Goal: Communication & Community: Answer question/provide support

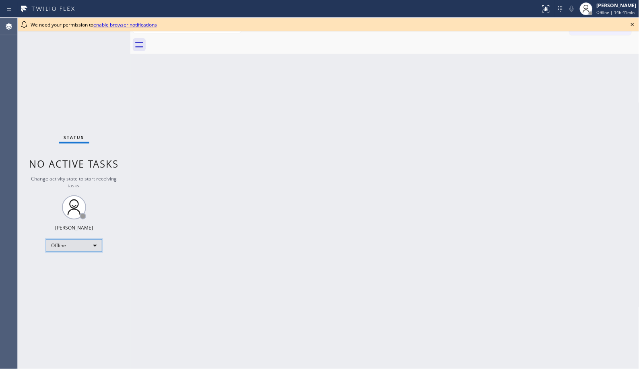
click at [88, 248] on div "Offline" at bounding box center [74, 245] width 56 height 13
click at [80, 278] on li "Unavailable" at bounding box center [73, 277] width 55 height 10
click at [633, 25] on icon at bounding box center [632, 25] width 10 height 10
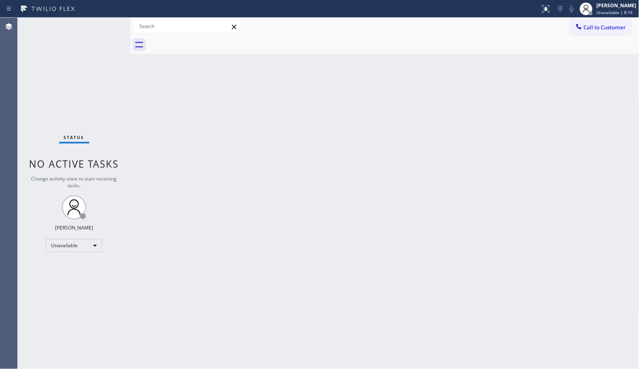
drag, startPoint x: 451, startPoint y: 208, endPoint x: 476, endPoint y: 177, distance: 39.8
click at [461, 190] on div "Back to Dashboard Change Sender ID Customers Technicians Select a contact Outbo…" at bounding box center [384, 194] width 509 height 352
click at [224, 259] on div "Back to Dashboard Change Sender ID Customers Technicians Select a contact Outbo…" at bounding box center [384, 194] width 509 height 352
click at [284, 211] on div "Back to Dashboard Change Sender ID Customers Technicians Select a contact Outbo…" at bounding box center [384, 194] width 509 height 352
click at [196, 157] on div "Back to Dashboard Change Sender ID Customers Technicians Select a contact Outbo…" at bounding box center [384, 194] width 509 height 352
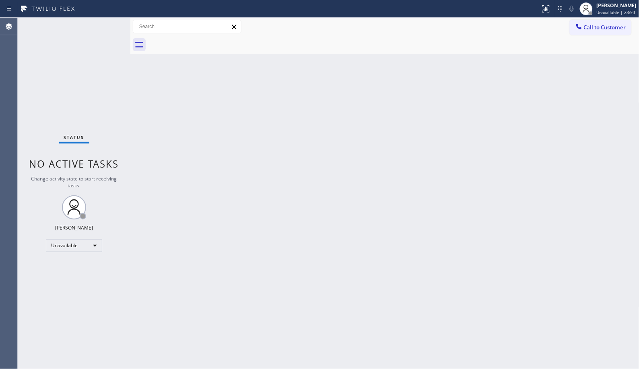
click at [360, 243] on div "Back to Dashboard Change Sender ID Customers Technicians Select a contact Outbo…" at bounding box center [384, 194] width 509 height 352
click at [323, 194] on div "Back to Dashboard Change Sender ID Customers Technicians Select a contact Outbo…" at bounding box center [384, 194] width 509 height 352
click at [255, 146] on div "Back to Dashboard Change Sender ID Customers Technicians Select a contact Outbo…" at bounding box center [384, 194] width 509 height 352
drag, startPoint x: 305, startPoint y: 138, endPoint x: 304, endPoint y: 129, distance: 8.5
click at [305, 138] on div "Back to Dashboard Change Sender ID Customers Technicians Select a contact Outbo…" at bounding box center [384, 194] width 509 height 352
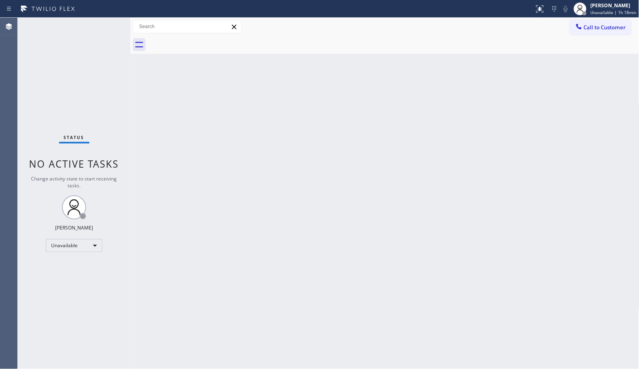
drag, startPoint x: 342, startPoint y: 185, endPoint x: 311, endPoint y: 66, distance: 122.6
click at [342, 185] on div "Back to Dashboard Change Sender ID Customers Technicians Select a contact Outbo…" at bounding box center [384, 194] width 509 height 352
drag, startPoint x: 419, startPoint y: 247, endPoint x: 415, endPoint y: 240, distance: 8.3
click at [418, 246] on div "Back to Dashboard Change Sender ID Customers Technicians Select a contact Outbo…" at bounding box center [384, 194] width 509 height 352
drag, startPoint x: 599, startPoint y: 33, endPoint x: 471, endPoint y: 38, distance: 128.0
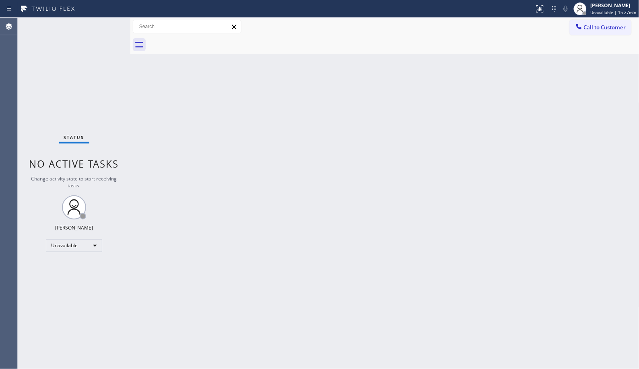
click at [592, 33] on button "Call to Customer" at bounding box center [601, 27] width 62 height 15
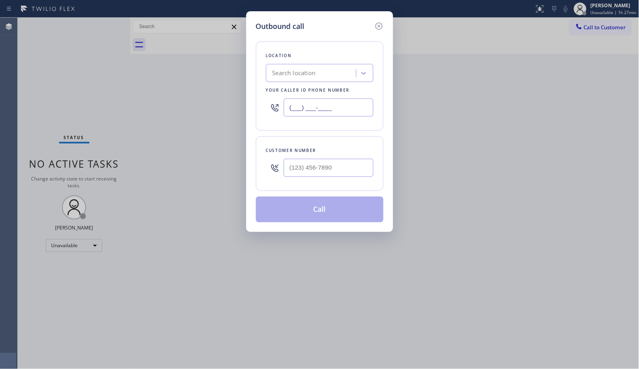
drag, startPoint x: 348, startPoint y: 103, endPoint x: 228, endPoint y: 73, distance: 123.5
click at [228, 74] on div "Outbound call Location Search location Your caller id phone number (___) ___-__…" at bounding box center [319, 184] width 639 height 369
paste input "312) 948-9620"
type input "(312) 948-9620"
drag, startPoint x: 338, startPoint y: 172, endPoint x: 243, endPoint y: 156, distance: 95.8
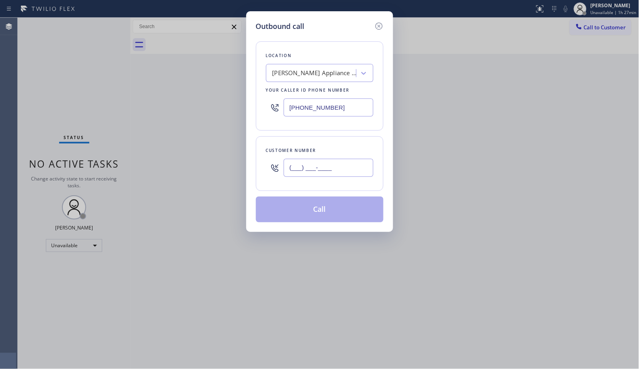
click at [245, 158] on div "Outbound call Location Douglas Appliance Repair Your caller id phone number (31…" at bounding box center [319, 184] width 639 height 369
paste input "773) 351-1700"
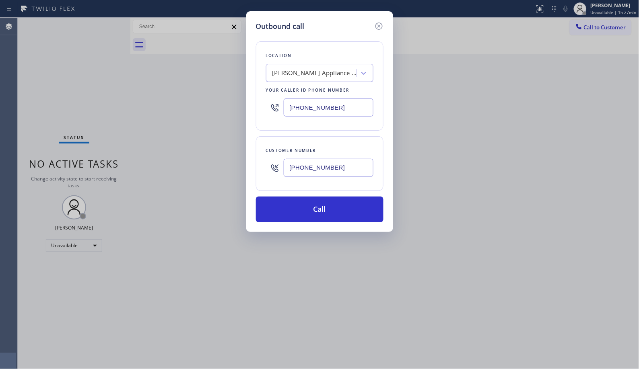
type input "(773) 351-1700"
drag, startPoint x: 336, startPoint y: 210, endPoint x: 335, endPoint y: 195, distance: 14.9
click at [335, 207] on button "Call" at bounding box center [319, 210] width 127 height 26
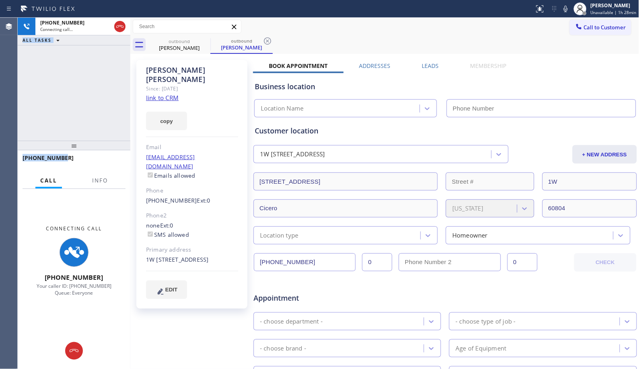
drag, startPoint x: 51, startPoint y: 158, endPoint x: 17, endPoint y: 158, distance: 33.8
click at [17, 158] on div "Agent Desktop +17733511700 Connecting call… ALL TASKS ALL TASKS ACTIVE TASKS TA…" at bounding box center [319, 194] width 639 height 352
click at [105, 182] on span "Info" at bounding box center [100, 180] width 16 height 7
type input "(312) 948-9620"
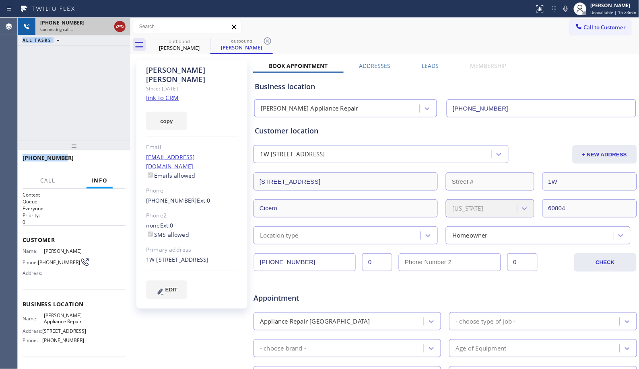
click at [120, 27] on icon at bounding box center [120, 27] width 10 height 10
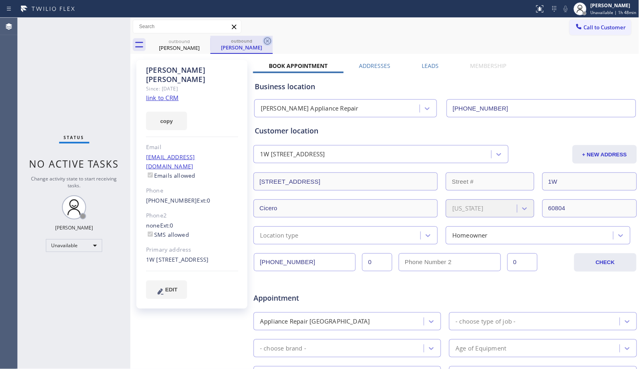
click at [269, 41] on icon at bounding box center [268, 41] width 10 height 10
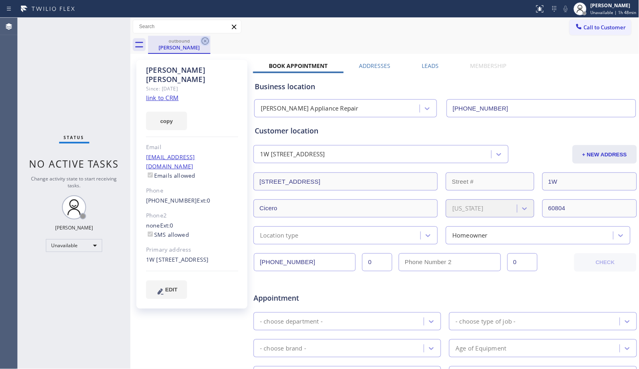
click at [204, 42] on icon at bounding box center [205, 41] width 10 height 10
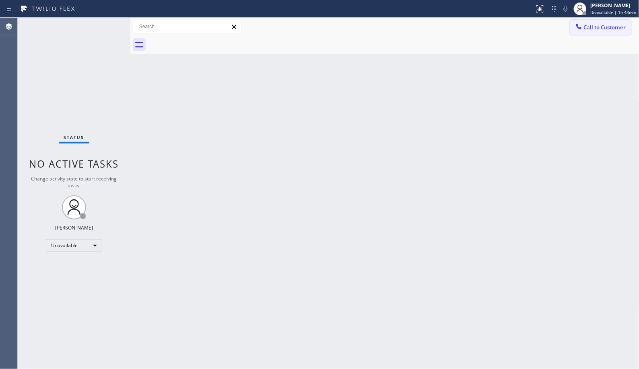
click at [584, 28] on span "Call to Customer" at bounding box center [605, 27] width 42 height 7
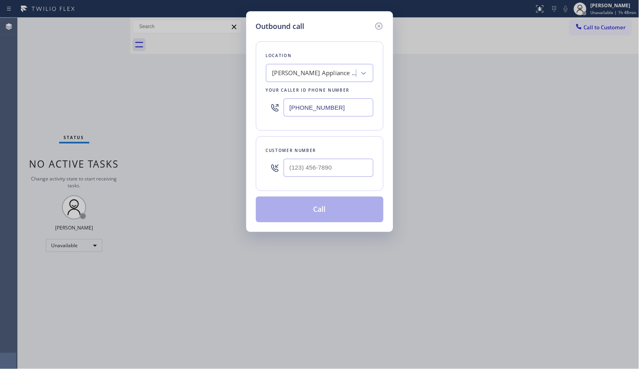
drag, startPoint x: 287, startPoint y: 103, endPoint x: 264, endPoint y: 95, distance: 24.3
click at [269, 98] on div "(312) 948-9620" at bounding box center [319, 108] width 107 height 26
paste input "561) 944-5646"
type input "(561) 944-5646"
drag, startPoint x: 333, startPoint y: 179, endPoint x: 259, endPoint y: 149, distance: 79.6
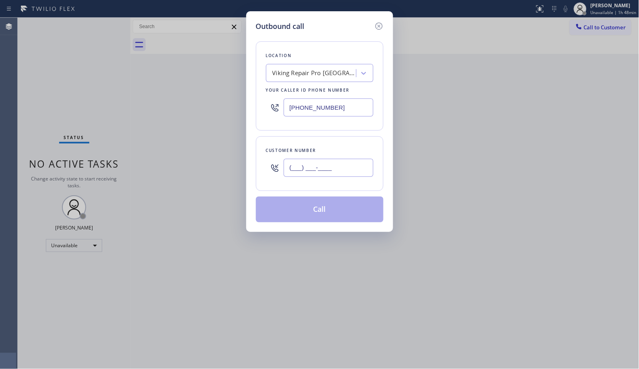
click at [271, 166] on div "(___) ___-____" at bounding box center [319, 168] width 107 height 26
paste input "305) 965-0121"
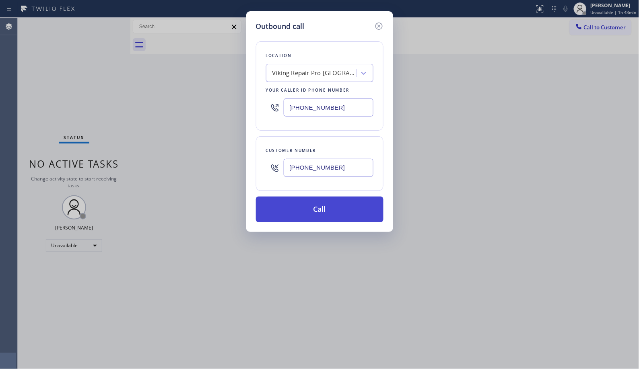
type input "(305) 965-0121"
click at [322, 219] on button "Call" at bounding box center [319, 210] width 127 height 26
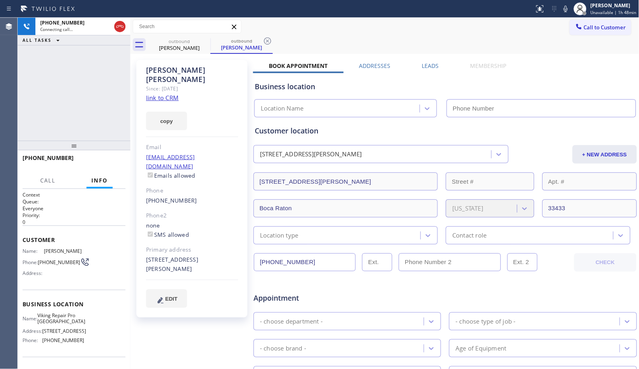
type input "(561) 944-5646"
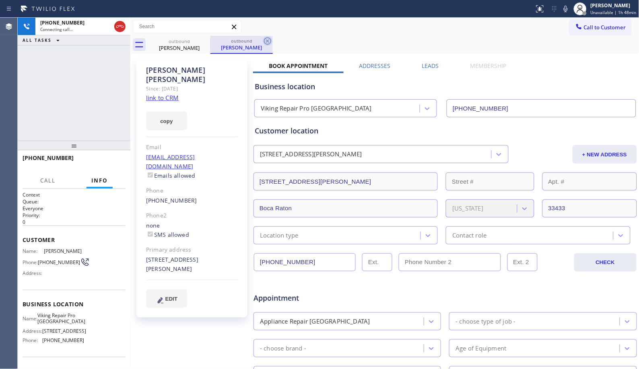
click at [267, 43] on icon at bounding box center [268, 41] width 10 height 10
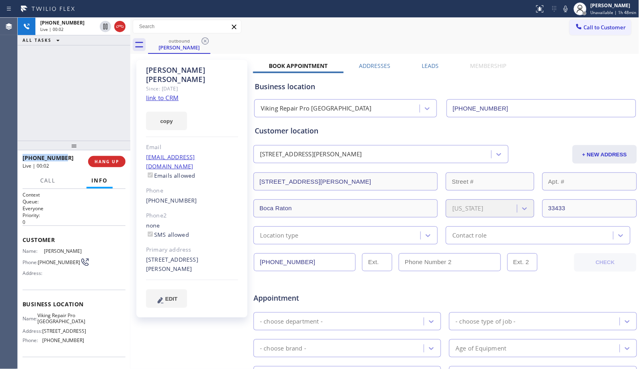
drag, startPoint x: 63, startPoint y: 156, endPoint x: 21, endPoint y: 159, distance: 42.0
click at [21, 159] on div "+13059650121 Live | 00:02 HANG UP" at bounding box center [74, 161] width 113 height 23
copy span "+13059650121"
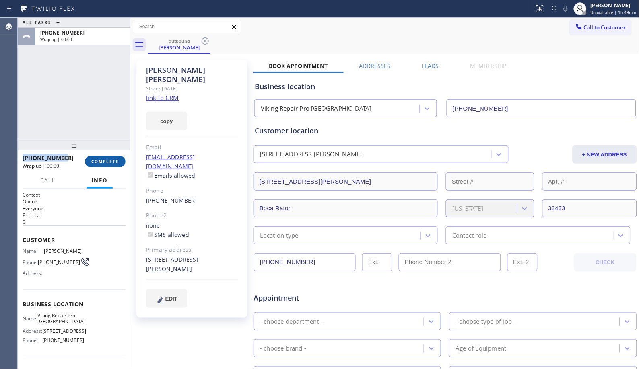
click at [99, 162] on span "COMPLETE" at bounding box center [105, 162] width 28 height 6
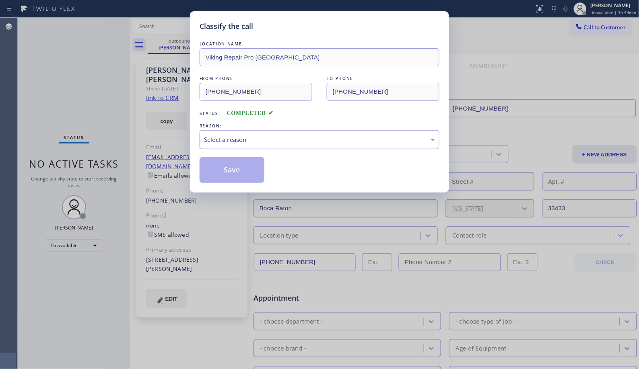
click at [310, 135] on div "Select a reason" at bounding box center [319, 139] width 231 height 9
click at [239, 167] on button "Save" at bounding box center [231, 170] width 65 height 26
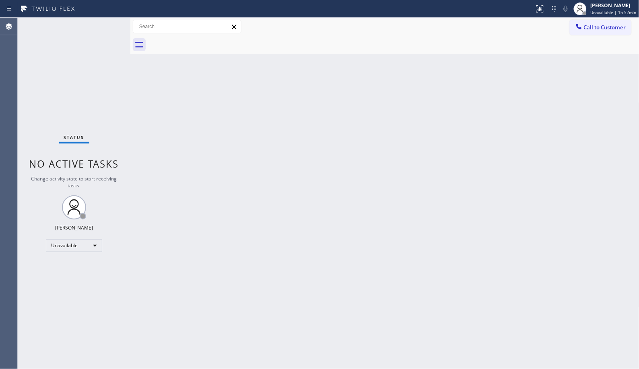
drag, startPoint x: 216, startPoint y: 243, endPoint x: 225, endPoint y: 206, distance: 38.2
click at [216, 243] on div "Back to Dashboard Change Sender ID Customers Technicians Select a contact Outbo…" at bounding box center [384, 194] width 509 height 352
click at [589, 26] on span "Call to Customer" at bounding box center [605, 27] width 42 height 7
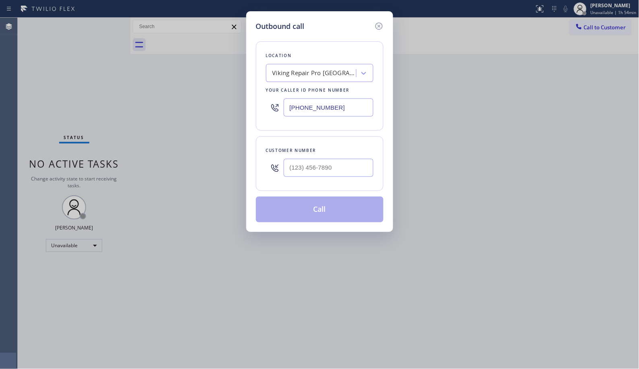
drag, startPoint x: 308, startPoint y: 101, endPoint x: 222, endPoint y: 0, distance: 132.7
click at [218, 68] on div "Outbound call Location Viking Repair Pro Boca Raton Your caller id phone number…" at bounding box center [319, 184] width 639 height 369
paste input "2) 364-8242"
type input "(562) 364-8242"
click at [315, 164] on input "(___) ___-____" at bounding box center [329, 168] width 90 height 18
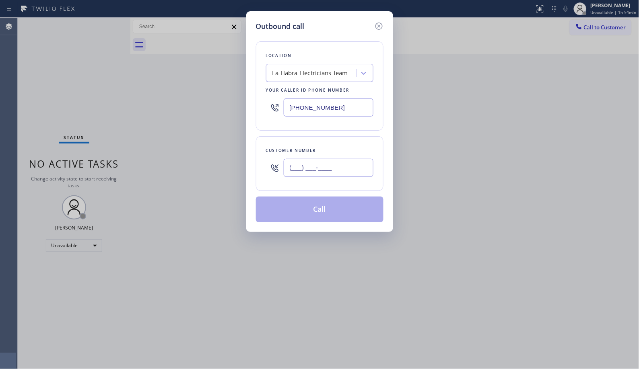
paste input "562) 536-2391"
type input "(562) 536-2391"
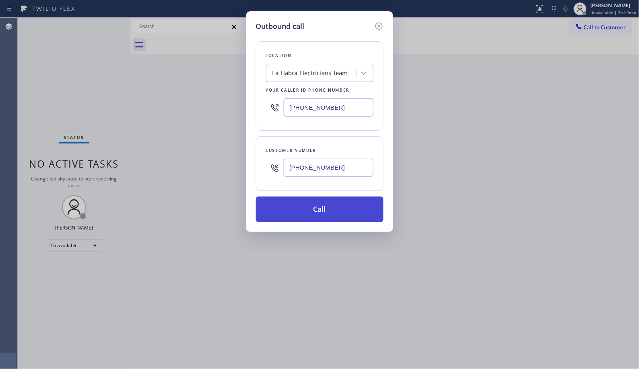
click at [344, 215] on button "Call" at bounding box center [319, 210] width 127 height 26
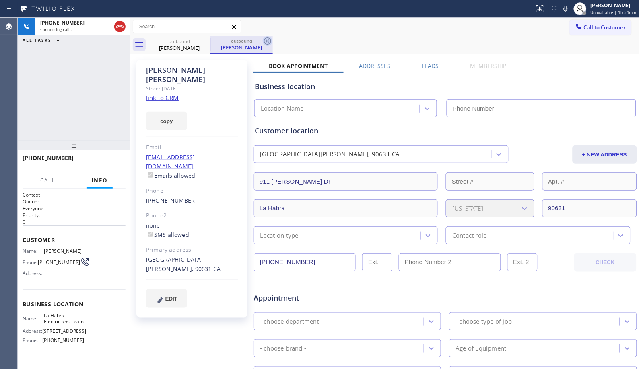
click at [268, 43] on icon at bounding box center [268, 41] width 10 height 10
type input "(562) 364-8242"
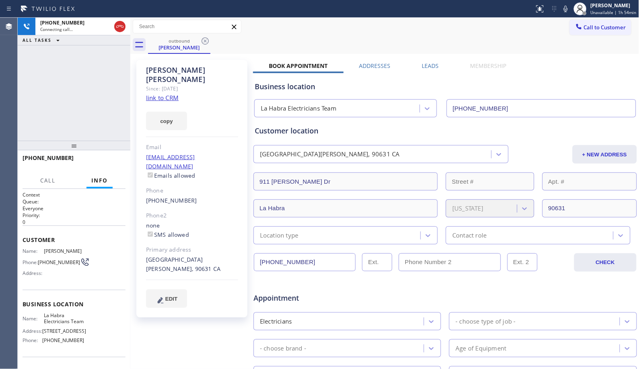
drag, startPoint x: 97, startPoint y: 109, endPoint x: 203, endPoint y: 220, distance: 153.9
click at [97, 141] on div at bounding box center [74, 146] width 113 height 10
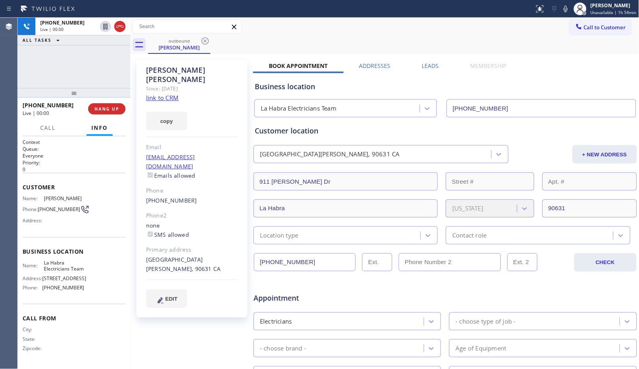
drag, startPoint x: 76, startPoint y: 95, endPoint x: 86, endPoint y: 85, distance: 14.2
click at [83, 85] on div "+15625362391 Live | 00:00 ALL TASKS ALL TASKS ACTIVE TASKS TASKS IN WRAP UP +15…" at bounding box center [74, 194] width 113 height 352
drag, startPoint x: 70, startPoint y: 98, endPoint x: 78, endPoint y: 80, distance: 19.8
click at [78, 80] on div "+15625362391 Live | 00:23 ALL TASKS ALL TASKS ACTIVE TASKS TASKS IN WRAP UP +15…" at bounding box center [74, 194] width 113 height 352
click at [77, 72] on div "+15625362391 Live | 00:25 ALL TASKS ALL TASKS ACTIVE TASKS TASKS IN WRAP UP" at bounding box center [74, 53] width 113 height 70
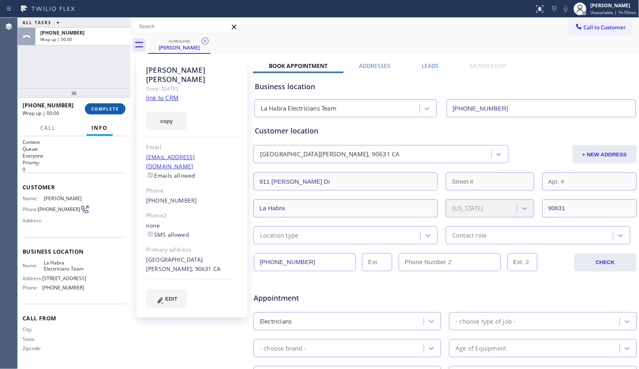
click at [113, 107] on span "COMPLETE" at bounding box center [105, 109] width 28 height 6
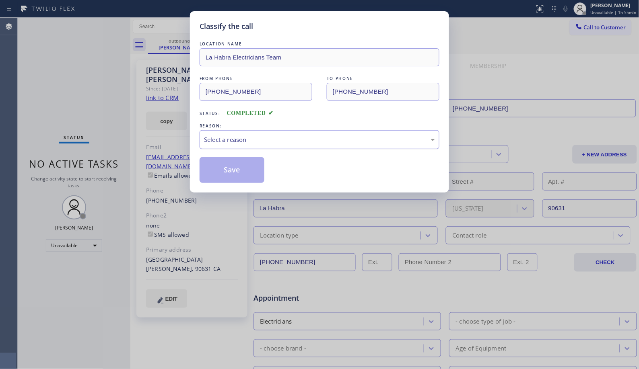
click at [279, 142] on div "Select a reason" at bounding box center [319, 139] width 231 height 9
click at [236, 172] on button "Save" at bounding box center [231, 170] width 65 height 26
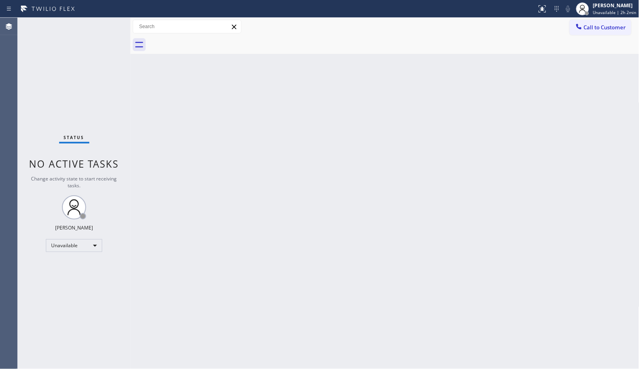
drag, startPoint x: 276, startPoint y: 187, endPoint x: 155, endPoint y: 105, distance: 145.7
click at [276, 186] on div "Back to Dashboard Change Sender ID Customers Technicians Select a contact Outbo…" at bounding box center [384, 194] width 509 height 352
click at [594, 26] on span "Call to Customer" at bounding box center [605, 27] width 42 height 7
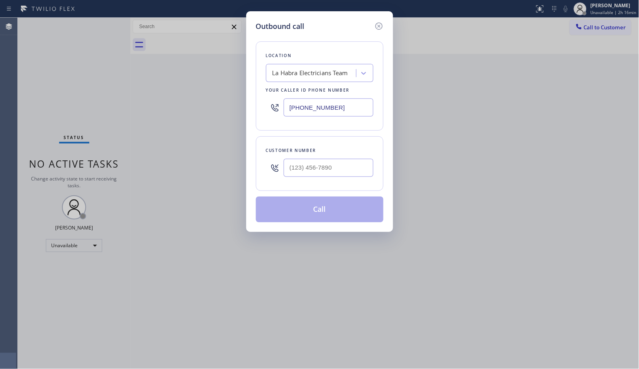
drag, startPoint x: 344, startPoint y: 107, endPoint x: 243, endPoint y: 93, distance: 101.9
click at [247, 99] on div "Outbound call Location La Habra Electricians Team Your caller id phone number (…" at bounding box center [319, 121] width 147 height 221
paste input "78-3598"
type input "[PHONE_NUMBER]"
drag, startPoint x: 311, startPoint y: 162, endPoint x: 272, endPoint y: 159, distance: 38.7
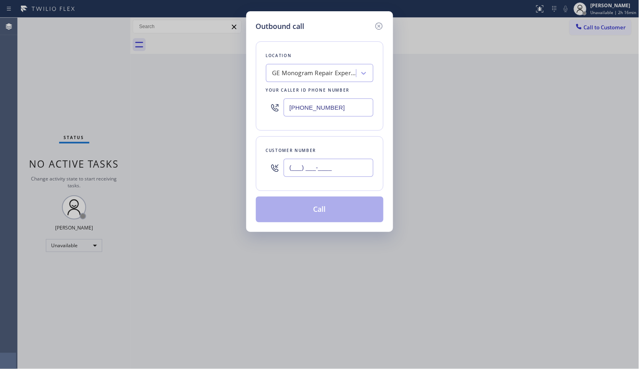
click at [272, 159] on div "(___) ___-____" at bounding box center [319, 168] width 107 height 26
paste input "714) 865-4088"
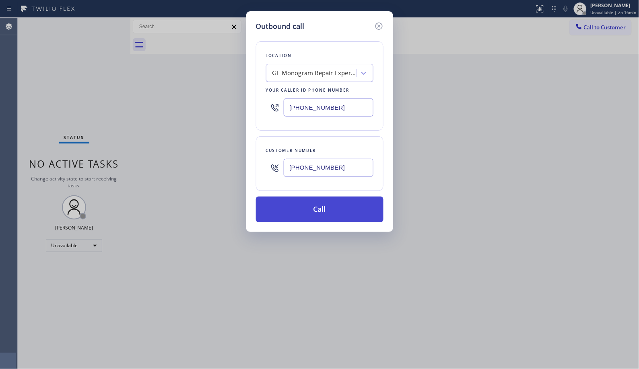
type input "(714) 865-4088"
click at [328, 208] on button "Call" at bounding box center [319, 210] width 127 height 26
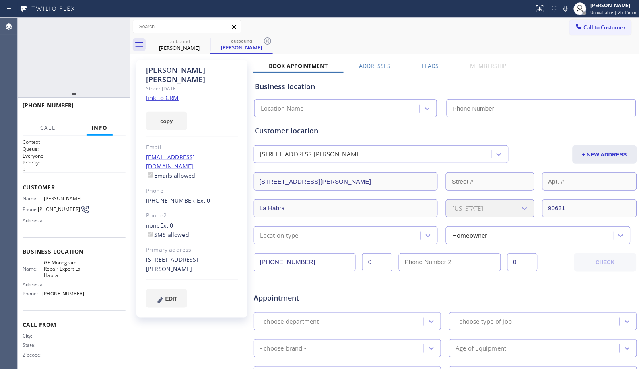
type input "[PHONE_NUMBER]"
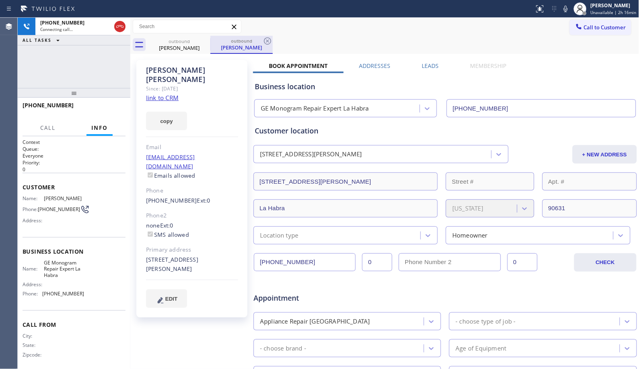
click at [272, 39] on div "outbound David Karaba" at bounding box center [241, 45] width 62 height 18
drag, startPoint x: 66, startPoint y: 95, endPoint x: 80, endPoint y: 68, distance: 30.8
click at [80, 68] on div "+17148654088 Connecting call… ALL TASKS ALL TASKS ACTIVE TASKS TASKS IN WRAP UP…" at bounding box center [74, 194] width 113 height 352
click at [97, 107] on span "HANG UP" at bounding box center [107, 109] width 25 height 6
click at [107, 110] on span "HANG UP" at bounding box center [107, 109] width 25 height 6
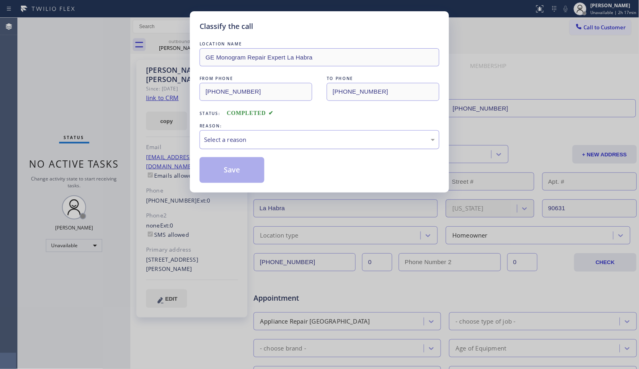
click at [372, 141] on div "Select a reason" at bounding box center [319, 139] width 231 height 9
click at [263, 167] on button "Save" at bounding box center [231, 170] width 65 height 26
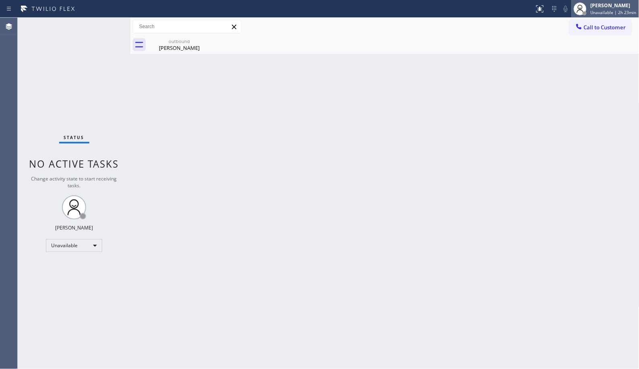
click at [605, 11] on span "Unavailable | 2h 23min" at bounding box center [613, 13] width 46 height 6
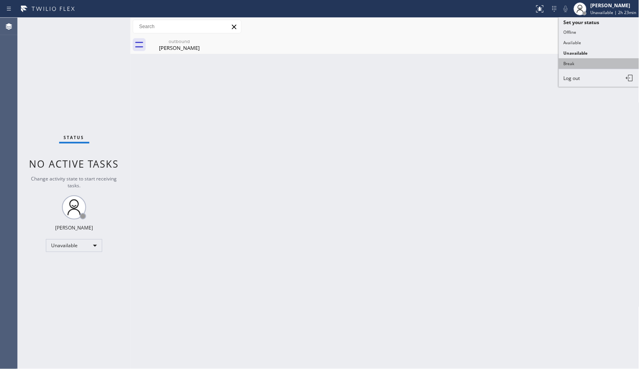
click at [566, 64] on button "Break" at bounding box center [599, 63] width 80 height 10
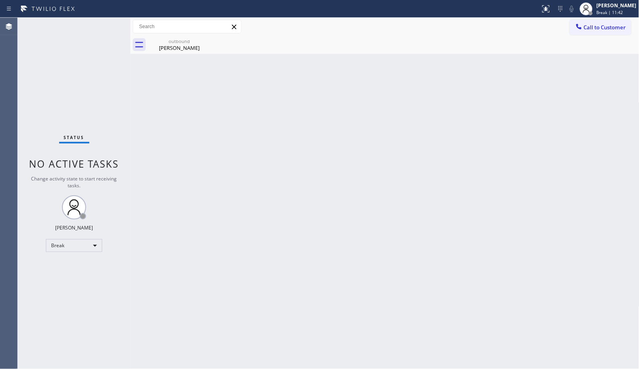
click at [165, 57] on div "Back to Dashboard Change Sender ID Customers Technicians Select a contact Outbo…" at bounding box center [384, 194] width 509 height 352
click at [175, 48] on div "David Karaba" at bounding box center [179, 47] width 61 height 7
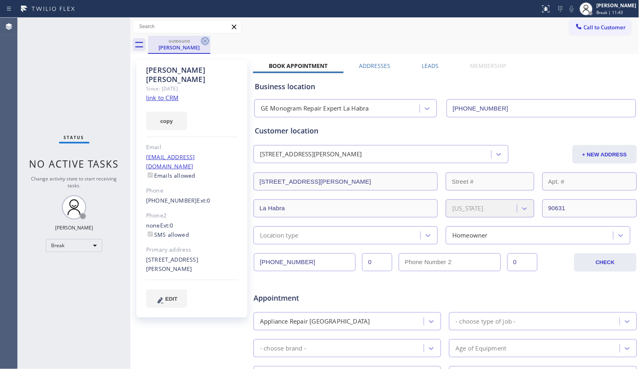
click at [204, 43] on icon at bounding box center [205, 41] width 10 height 10
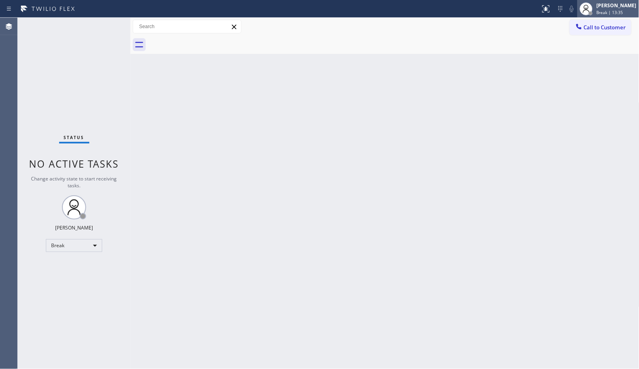
click at [616, 14] on span "Break | 13:35" at bounding box center [609, 13] width 27 height 6
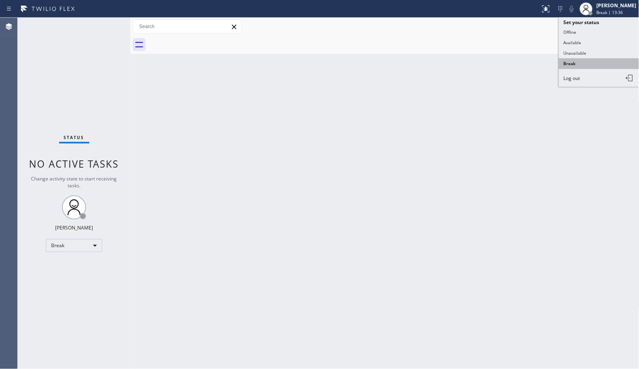
click at [582, 64] on button "Break" at bounding box center [599, 63] width 80 height 10
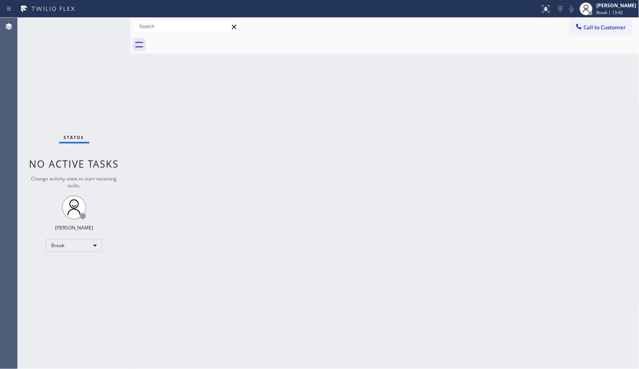
click at [271, 210] on div "Back to Dashboard Change Sender ID Customers Technicians Select a contact Outbo…" at bounding box center [384, 194] width 509 height 352
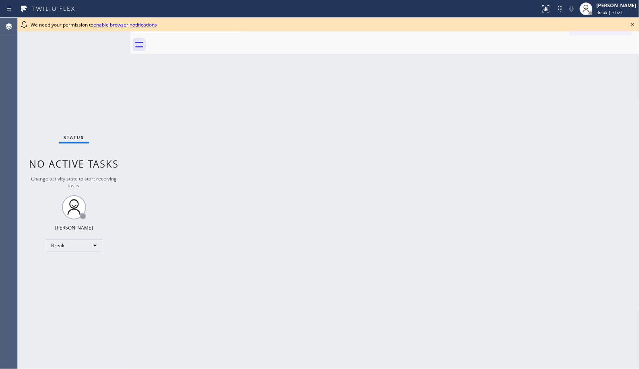
click at [635, 21] on icon at bounding box center [632, 25] width 10 height 10
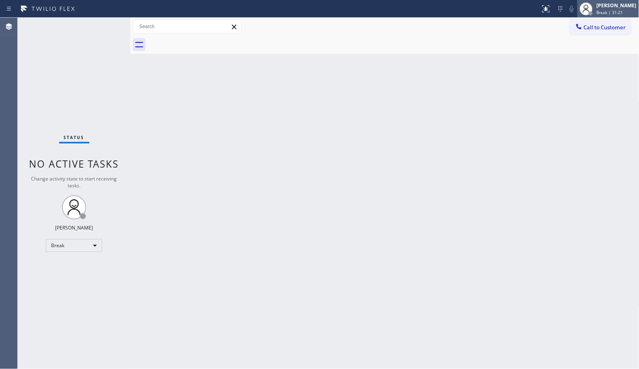
click at [615, 12] on span "Break | 31:21" at bounding box center [609, 13] width 27 height 6
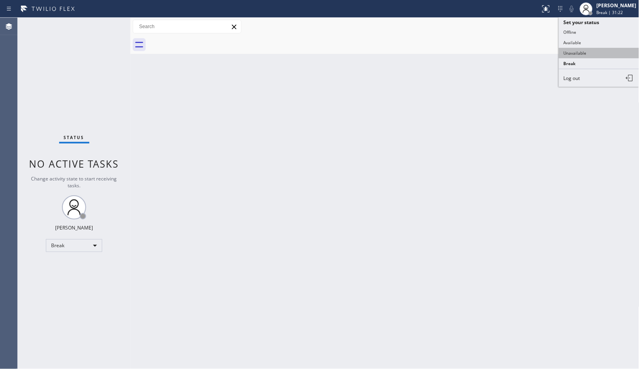
click at [588, 51] on button "Unavailable" at bounding box center [599, 53] width 80 height 10
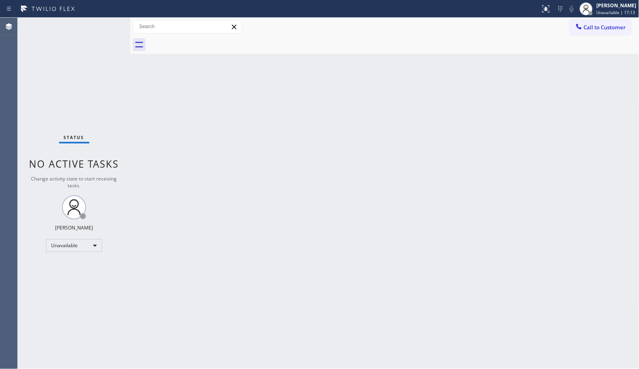
click at [288, 217] on div "Back to Dashboard Change Sender ID Customers Technicians Select a contact Outbo…" at bounding box center [384, 194] width 509 height 352
drag, startPoint x: 594, startPoint y: 31, endPoint x: 561, endPoint y: 27, distance: 32.8
click at [590, 31] on span "Call to Customer" at bounding box center [605, 27] width 42 height 7
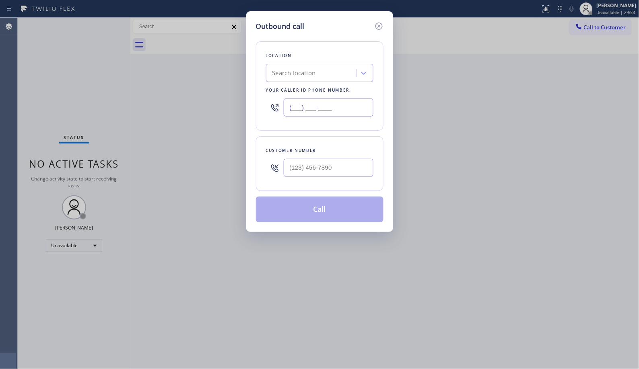
drag, startPoint x: 349, startPoint y: 103, endPoint x: 244, endPoint y: 39, distance: 123.1
click at [246, 45] on div "Outbound call Location Search location Your caller id phone number (___) ___-__…" at bounding box center [319, 121] width 147 height 221
paste input "855) 919-3265"
type input "[PHONE_NUMBER]"
drag, startPoint x: 335, startPoint y: 162, endPoint x: 200, endPoint y: 107, distance: 145.3
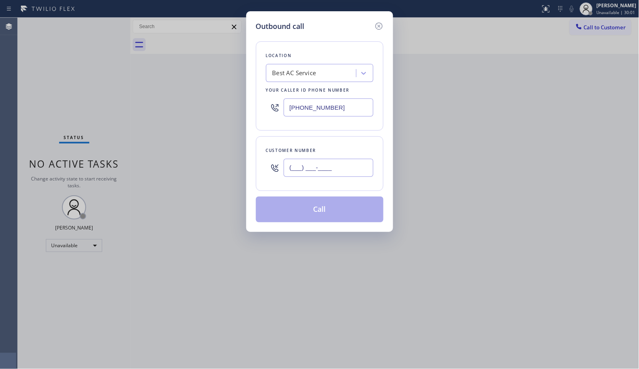
click at [243, 150] on div "Outbound call Location Best AC Service Your caller id phone number [PHONE_NUMBE…" at bounding box center [319, 184] width 639 height 369
paste input "805) 734-7901"
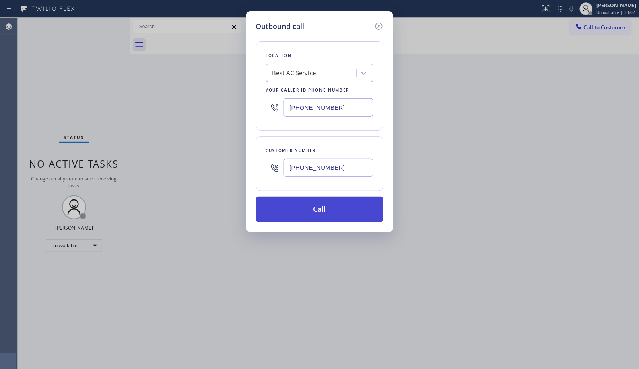
type input "[PHONE_NUMBER]"
click at [327, 208] on button "Call" at bounding box center [319, 210] width 127 height 26
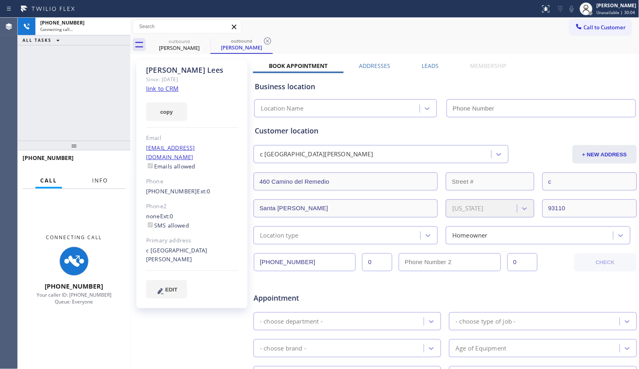
click at [107, 181] on span "Info" at bounding box center [100, 180] width 16 height 7
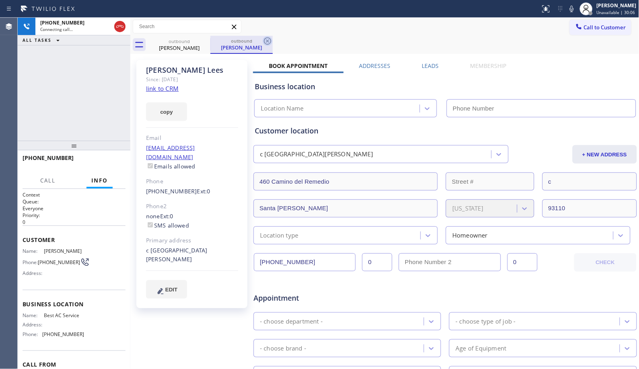
click at [266, 40] on icon at bounding box center [268, 41] width 10 height 10
type input "[PHONE_NUMBER]"
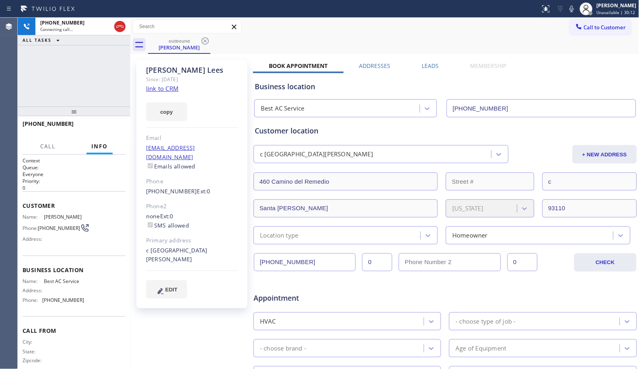
drag, startPoint x: 83, startPoint y: 147, endPoint x: 105, endPoint y: 88, distance: 62.6
click at [105, 107] on div at bounding box center [74, 112] width 113 height 10
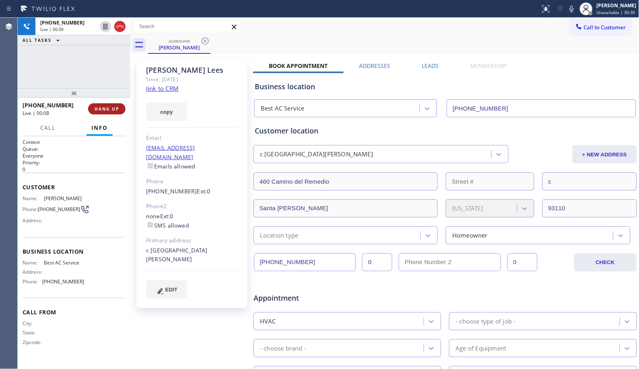
click at [111, 108] on span "HANG UP" at bounding box center [107, 109] width 25 height 6
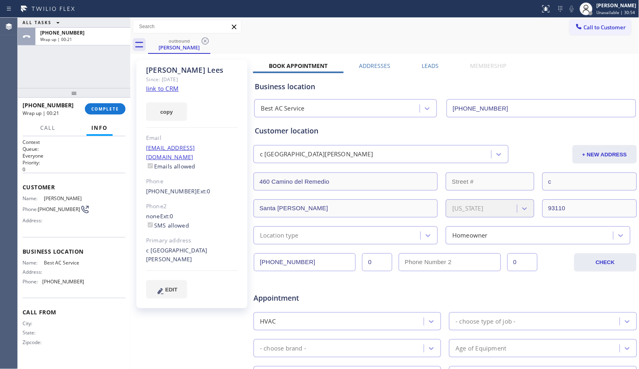
click at [90, 102] on div "[PHONE_NUMBER] Wrap up | 00:21 COMPLETE" at bounding box center [74, 109] width 103 height 21
click at [95, 109] on span "COMPLETE" at bounding box center [105, 109] width 28 height 6
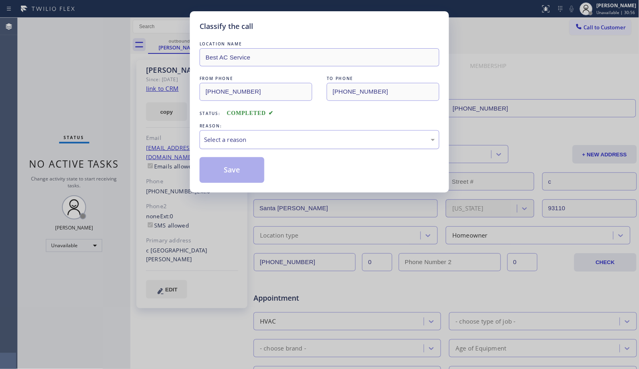
click at [238, 138] on div "Select a reason" at bounding box center [319, 139] width 231 height 9
click at [240, 168] on button "Save" at bounding box center [231, 170] width 65 height 26
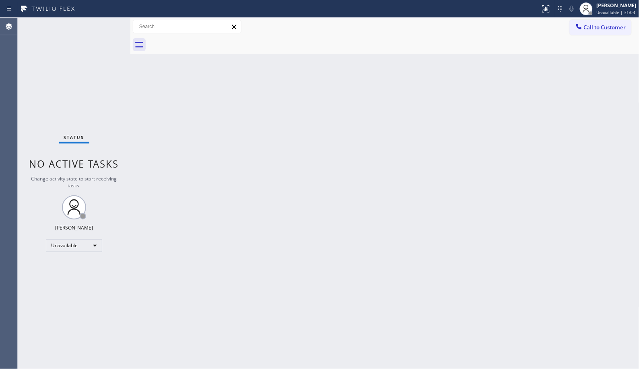
drag, startPoint x: 479, startPoint y: 97, endPoint x: 475, endPoint y: 71, distance: 26.0
click at [479, 97] on div "Back to Dashboard Change Sender ID Customers Technicians Select a contact Outbo…" at bounding box center [384, 194] width 509 height 352
click at [598, 26] on span "Call to Customer" at bounding box center [605, 27] width 42 height 7
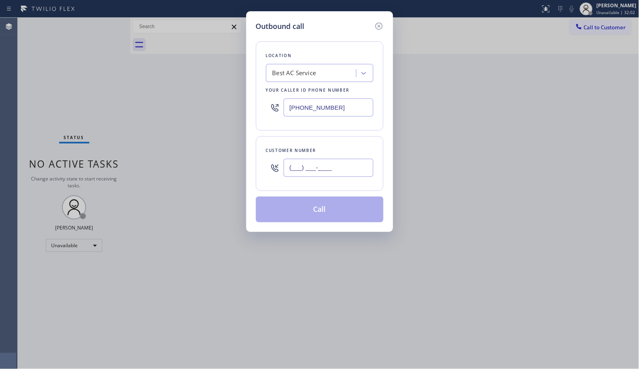
drag, startPoint x: 351, startPoint y: 166, endPoint x: 278, endPoint y: 150, distance: 74.1
click at [287, 157] on div "(___) ___-____" at bounding box center [329, 168] width 90 height 26
paste input "805) 734-7901"
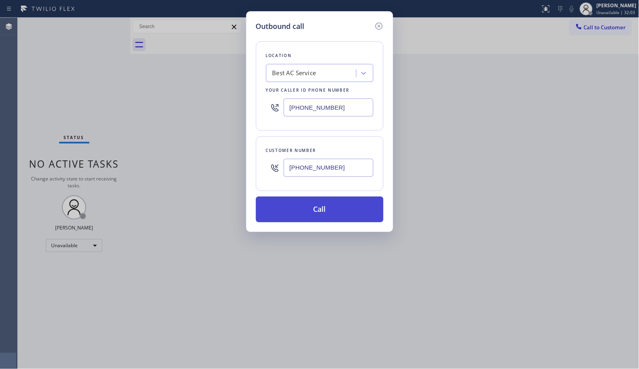
type input "[PHONE_NUMBER]"
click at [336, 215] on button "Call" at bounding box center [319, 210] width 127 height 26
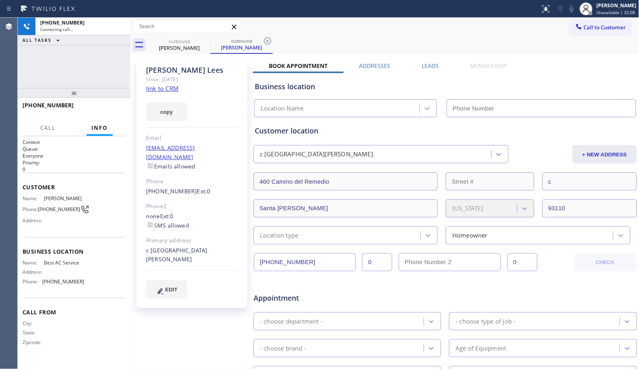
click at [93, 51] on div "[PHONE_NUMBER] Connecting call… ALL TASKS ALL TASKS ACTIVE TASKS TASKS IN WRAP …" at bounding box center [74, 53] width 113 height 70
type input "[PHONE_NUMBER]"
click at [273, 39] on div "outbound [PERSON_NAME] outbound [PERSON_NAME]" at bounding box center [393, 45] width 491 height 18
click at [267, 41] on icon at bounding box center [267, 40] width 7 height 7
drag, startPoint x: 75, startPoint y: 88, endPoint x: 86, endPoint y: 41, distance: 47.4
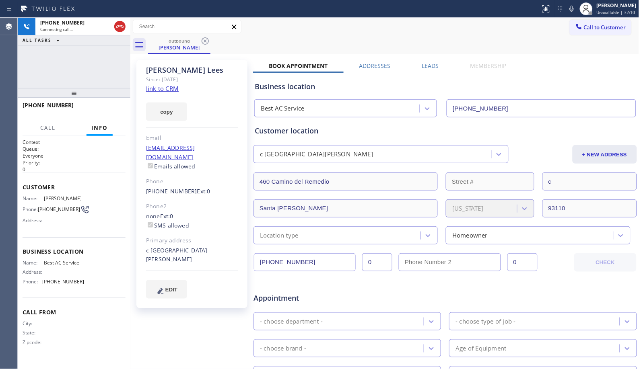
click at [82, 53] on div "[PHONE_NUMBER] Connecting call… ALL TASKS ALL TASKS ACTIVE TASKS TASKS IN WRAP …" at bounding box center [74, 194] width 113 height 352
click at [105, 66] on div "[PHONE_NUMBER] Live | 00:04 ALL TASKS ALL TASKS ACTIVE TASKS TASKS IN WRAP UP" at bounding box center [74, 53] width 113 height 70
click at [106, 107] on span "HANG UP" at bounding box center [107, 109] width 25 height 6
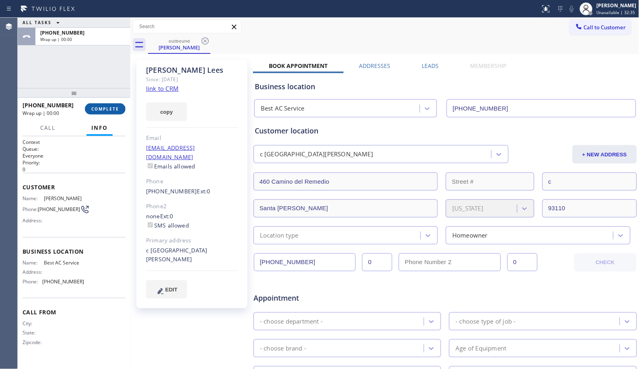
click at [106, 107] on span "COMPLETE" at bounding box center [105, 109] width 28 height 6
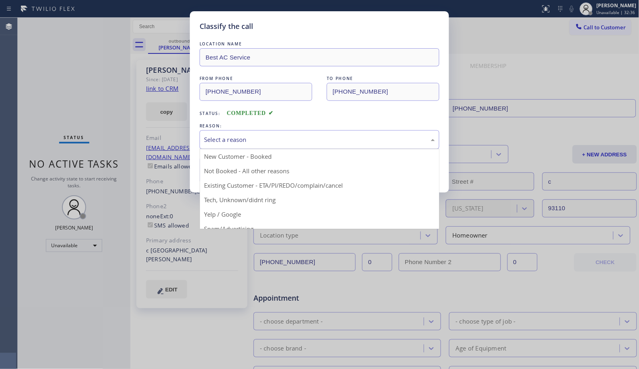
click at [287, 141] on div "Select a reason" at bounding box center [319, 139] width 231 height 9
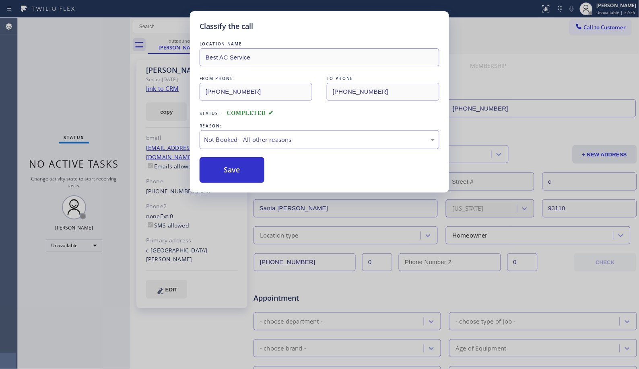
drag, startPoint x: 247, startPoint y: 169, endPoint x: 227, endPoint y: 1, distance: 169.4
click at [247, 163] on button "Save" at bounding box center [231, 170] width 65 height 26
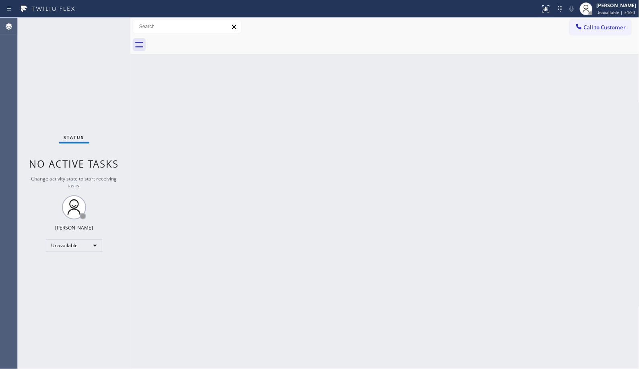
click at [600, 36] on div at bounding box center [393, 45] width 491 height 18
drag, startPoint x: 600, startPoint y: 29, endPoint x: 340, endPoint y: 59, distance: 261.9
click at [599, 29] on span "Call to Customer" at bounding box center [605, 27] width 42 height 7
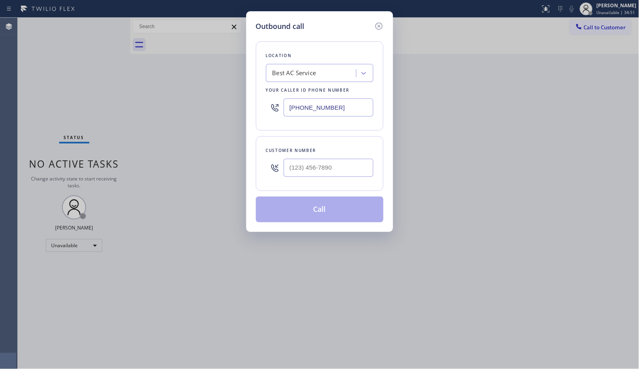
drag, startPoint x: 331, startPoint y: 113, endPoint x: 250, endPoint y: 80, distance: 87.4
click at [255, 95] on div "Outbound call Location Best AC Service Your caller id phone number [PHONE_NUMBE…" at bounding box center [319, 121] width 147 height 221
paste input "909) 341-1104"
type input "[PHONE_NUMBER]"
drag, startPoint x: 349, startPoint y: 161, endPoint x: 237, endPoint y: 138, distance: 113.7
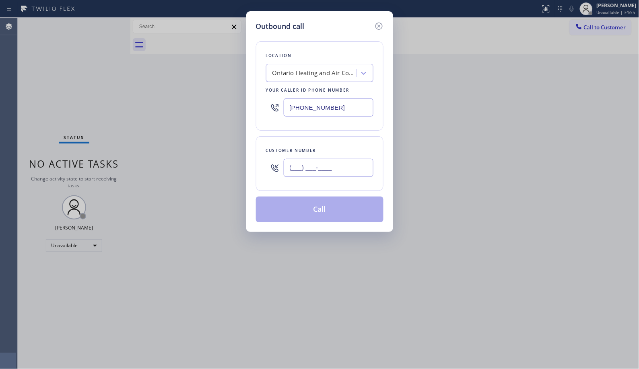
click at [240, 161] on div "Outbound call Location [GEOGRAPHIC_DATA] Heating and Air Conditioning Your call…" at bounding box center [319, 184] width 639 height 369
paste input "909) 816-5029"
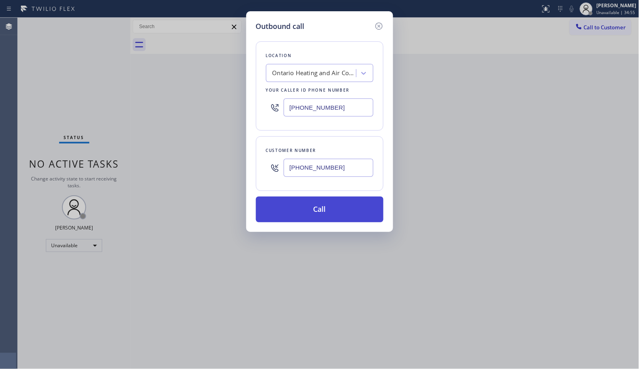
type input "[PHONE_NUMBER]"
click at [325, 214] on button "Call" at bounding box center [319, 210] width 127 height 26
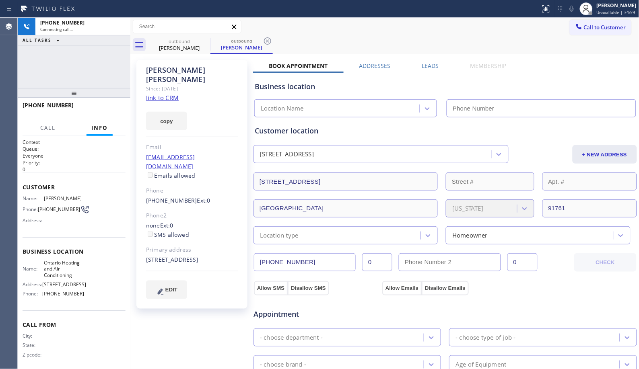
click at [78, 58] on div "[PHONE_NUMBER] Connecting call… ALL TASKS ALL TASKS ACTIVE TASKS TASKS IN WRAP …" at bounding box center [74, 53] width 113 height 70
type input "[PHONE_NUMBER]"
click at [265, 42] on icon at bounding box center [268, 41] width 10 height 10
drag, startPoint x: 71, startPoint y: 94, endPoint x: 71, endPoint y: 82, distance: 11.7
click at [71, 82] on div "[PHONE_NUMBER] Connecting call… ALL TASKS ALL TASKS ACTIVE TASKS TASKS IN WRAP …" at bounding box center [74, 194] width 113 height 352
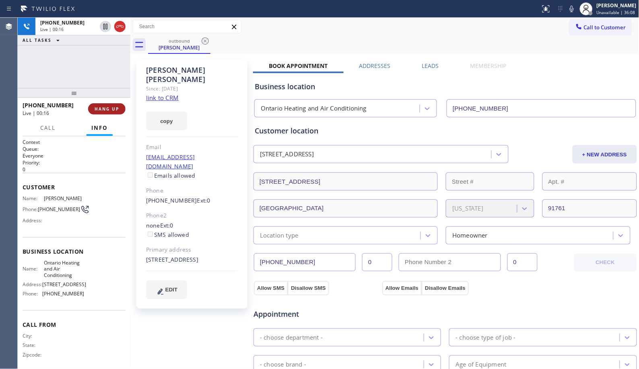
click at [117, 109] on span "HANG UP" at bounding box center [107, 109] width 25 height 6
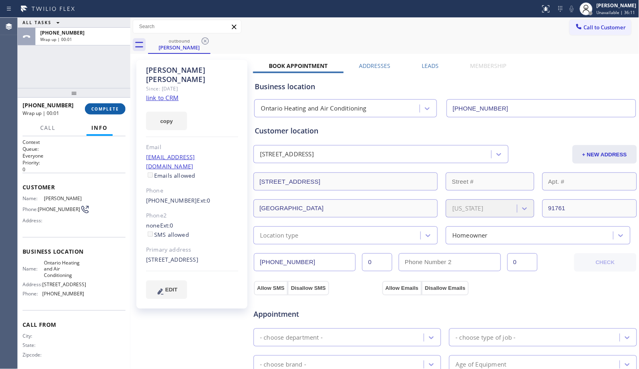
click at [102, 109] on span "COMPLETE" at bounding box center [105, 109] width 28 height 6
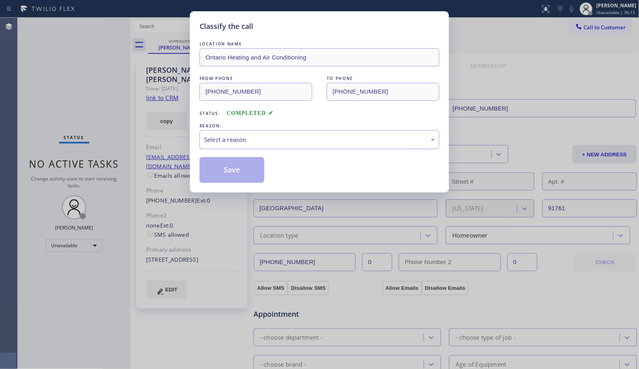
click at [310, 136] on div "Select a reason" at bounding box center [319, 139] width 231 height 9
click at [236, 165] on button "Save" at bounding box center [231, 170] width 65 height 26
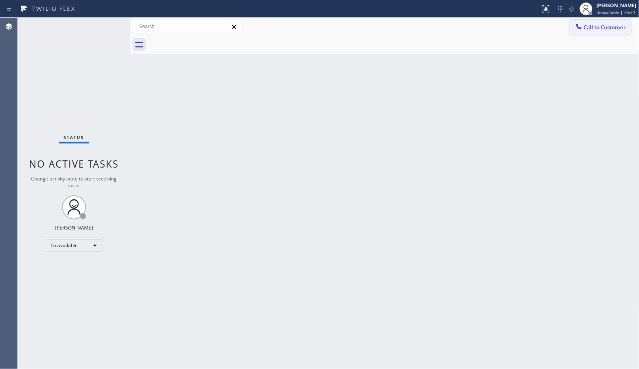
click at [604, 29] on span "Call to Customer" at bounding box center [605, 27] width 42 height 7
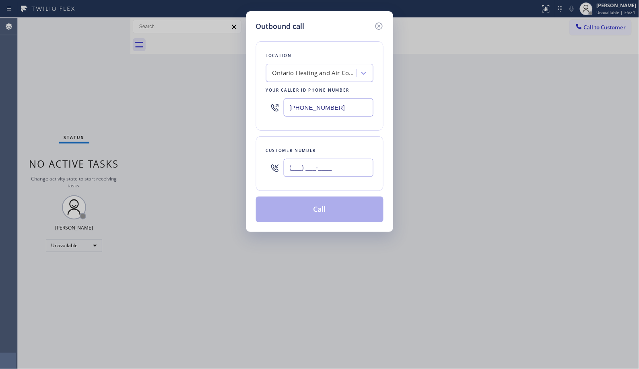
drag, startPoint x: 349, startPoint y: 162, endPoint x: 241, endPoint y: 132, distance: 112.8
click at [266, 165] on div "(___) ___-____" at bounding box center [319, 168] width 107 height 26
paste input "909) 816-5029"
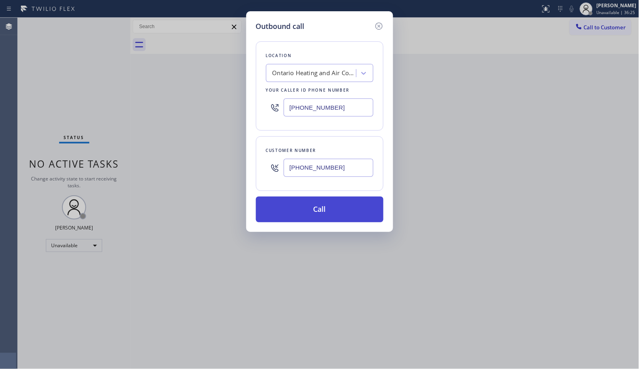
type input "[PHONE_NUMBER]"
click at [330, 212] on button "Call" at bounding box center [319, 210] width 127 height 26
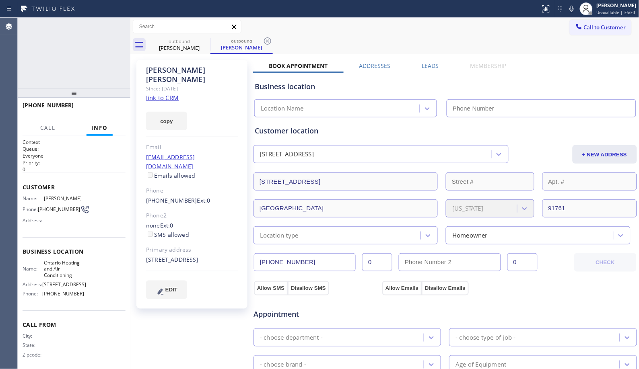
type input "[PHONE_NUMBER]"
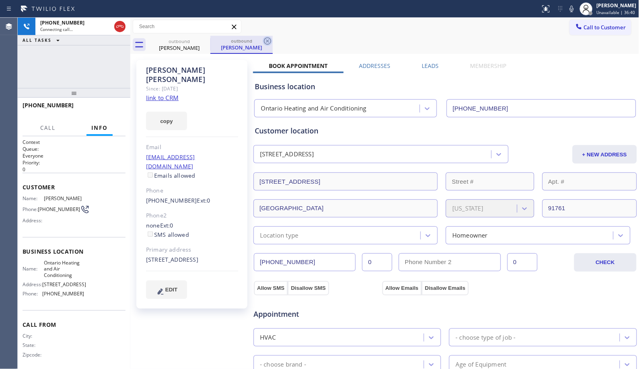
click at [270, 40] on icon at bounding box center [268, 41] width 10 height 10
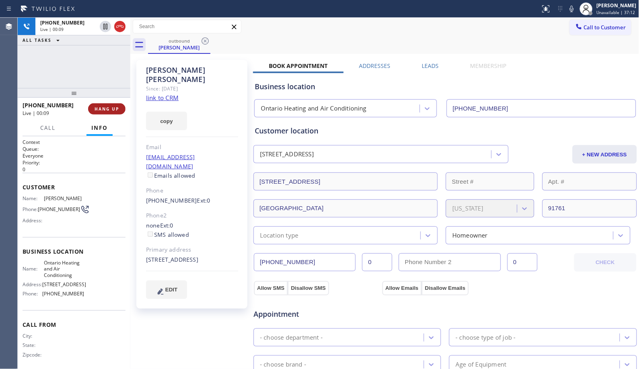
click at [109, 109] on span "HANG UP" at bounding box center [107, 109] width 25 height 6
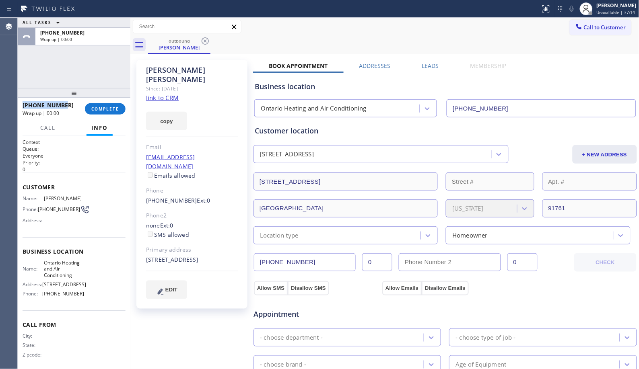
drag, startPoint x: 69, startPoint y: 104, endPoint x: 25, endPoint y: 97, distance: 44.8
click at [25, 97] on div "ALL TASKS ALL TASKS ACTIVE TASKS TASKS IN WRAP UP [PHONE_NUMBER] Wrap up | 00:0…" at bounding box center [74, 194] width 113 height 352
copy span "[PHONE_NUMBER]"
click at [66, 106] on div "[PHONE_NUMBER]" at bounding box center [51, 105] width 57 height 8
drag, startPoint x: 73, startPoint y: 105, endPoint x: 21, endPoint y: 107, distance: 51.9
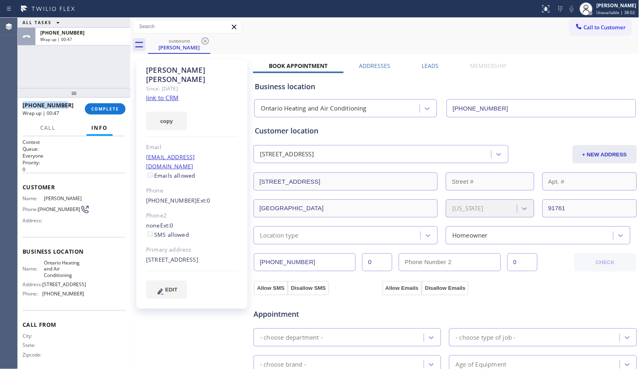
click at [21, 107] on div "[PHONE_NUMBER] Wrap up | 00:47 COMPLETE" at bounding box center [74, 109] width 113 height 23
copy span "[PHONE_NUMBER]"
click at [116, 113] on button "COMPLETE" at bounding box center [105, 108] width 41 height 11
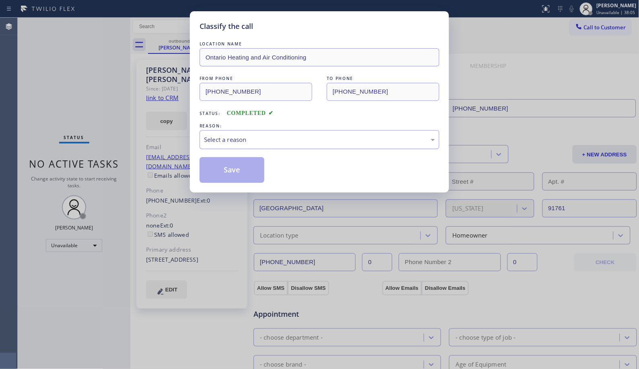
click at [279, 141] on div "Select a reason" at bounding box center [319, 139] width 231 height 9
click at [231, 168] on button "Save" at bounding box center [231, 170] width 65 height 26
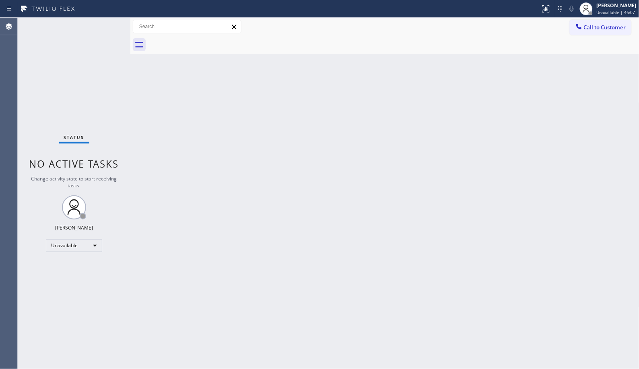
click at [530, 129] on div "Back to Dashboard Change Sender ID Customers Technicians Select a contact Outbo…" at bounding box center [384, 194] width 509 height 352
drag, startPoint x: 594, startPoint y: 25, endPoint x: 523, endPoint y: 31, distance: 71.9
click at [585, 26] on span "Call to Customer" at bounding box center [605, 27] width 42 height 7
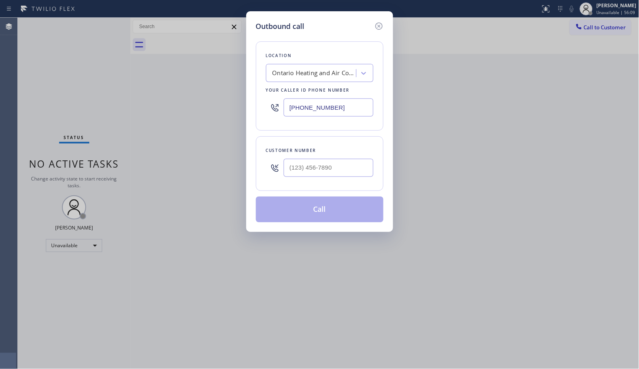
drag, startPoint x: 338, startPoint y: 106, endPoint x: 250, endPoint y: 1, distance: 137.0
click at [247, 64] on div "Outbound call Location [GEOGRAPHIC_DATA] Heating and Air Conditioning Your call…" at bounding box center [319, 121] width 147 height 221
paste input "347) 284-6179"
type input "[PHONE_NUMBER]"
drag, startPoint x: 343, startPoint y: 167, endPoint x: 274, endPoint y: 159, distance: 69.6
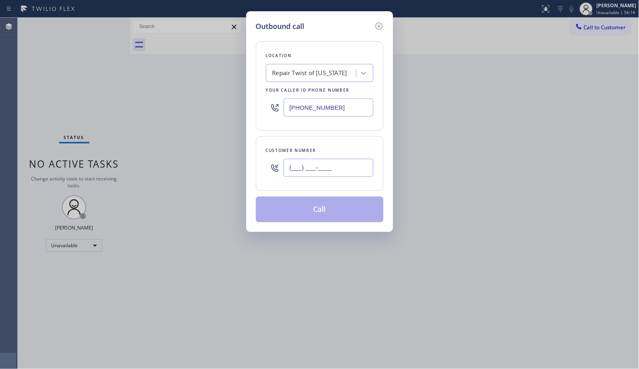
click at [274, 159] on div "(___) ___-____" at bounding box center [319, 168] width 107 height 26
paste input "718) 666-6462"
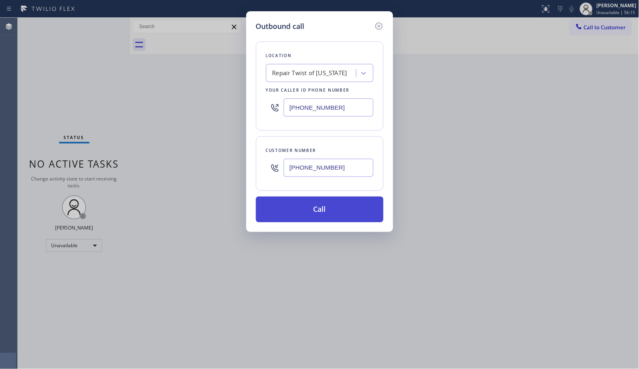
type input "[PHONE_NUMBER]"
click at [341, 214] on button "Call" at bounding box center [319, 210] width 127 height 26
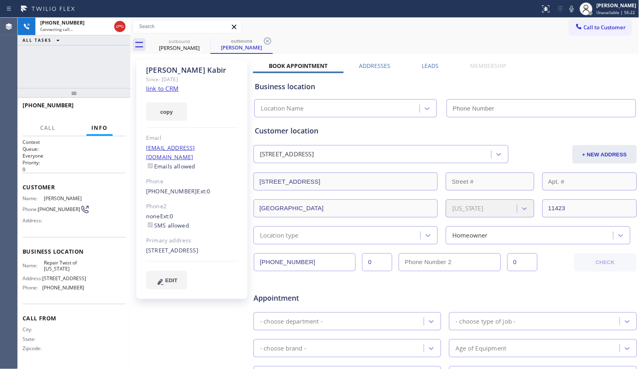
type input "[PHONE_NUMBER]"
click at [65, 66] on div "[PHONE_NUMBER] Connecting call… ALL TASKS ALL TASKS ACTIVE TASKS TASKS IN WRAP …" at bounding box center [74, 53] width 113 height 70
click at [271, 41] on icon at bounding box center [268, 41] width 10 height 10
drag, startPoint x: 76, startPoint y: 98, endPoint x: 80, endPoint y: 81, distance: 17.2
click at [80, 81] on div "[PHONE_NUMBER] Connecting call… ALL TASKS ALL TASKS ACTIVE TASKS TASKS IN WRAP …" at bounding box center [74, 194] width 113 height 352
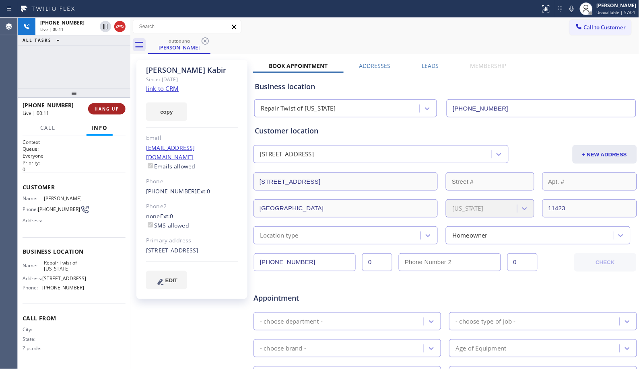
click at [107, 108] on span "HANG UP" at bounding box center [107, 109] width 25 height 6
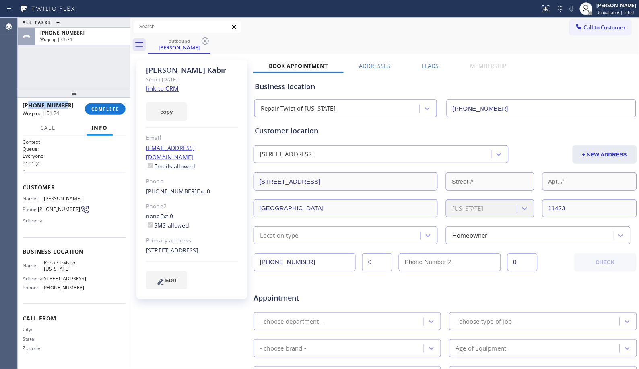
drag, startPoint x: 44, startPoint y: 102, endPoint x: 30, endPoint y: 107, distance: 15.1
click at [30, 107] on div "[PHONE_NUMBER]" at bounding box center [51, 105] width 57 height 8
click at [92, 105] on button "COMPLETE" at bounding box center [105, 108] width 41 height 11
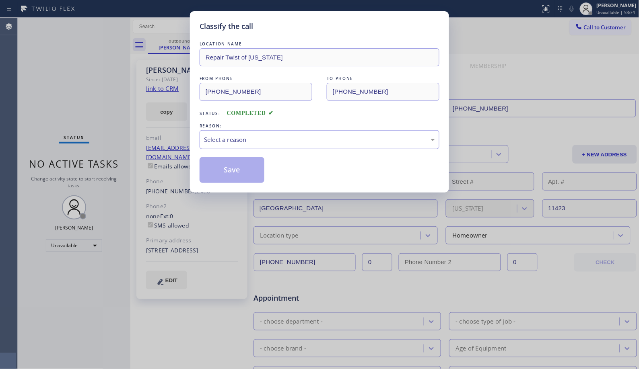
click at [290, 144] on div "Select a reason" at bounding box center [319, 139] width 231 height 9
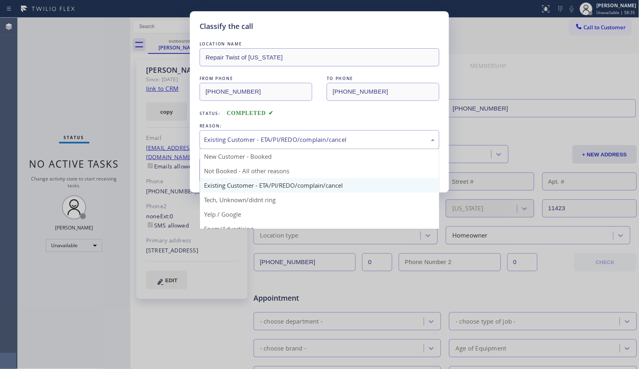
click at [239, 145] on div "Existing Customer - ETA/PI/REDO/complain/cancel" at bounding box center [319, 139] width 240 height 19
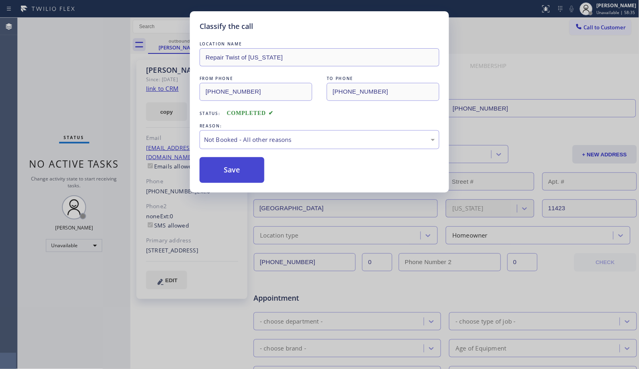
click at [230, 172] on button "Save" at bounding box center [231, 170] width 65 height 26
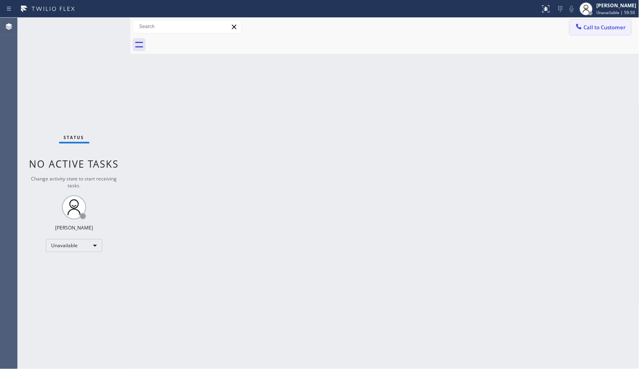
click at [605, 32] on button "Call to Customer" at bounding box center [601, 27] width 62 height 15
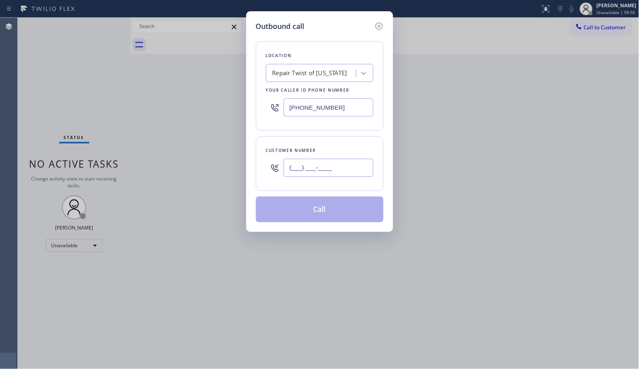
drag, startPoint x: 365, startPoint y: 169, endPoint x: 266, endPoint y: 151, distance: 100.6
click at [272, 154] on div "Customer number (___) ___-____" at bounding box center [319, 163] width 127 height 55
paste input "718) 666-6462"
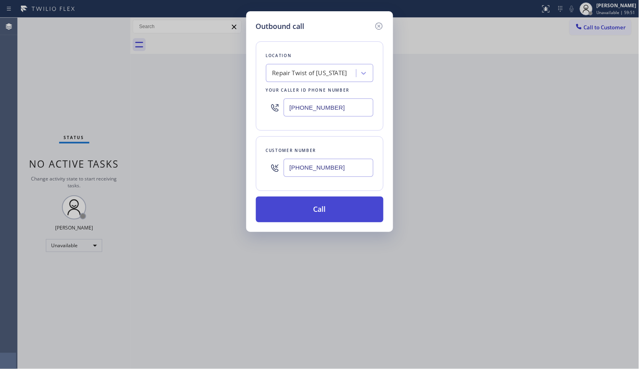
type input "[PHONE_NUMBER]"
click at [351, 210] on button "Call" at bounding box center [319, 210] width 127 height 26
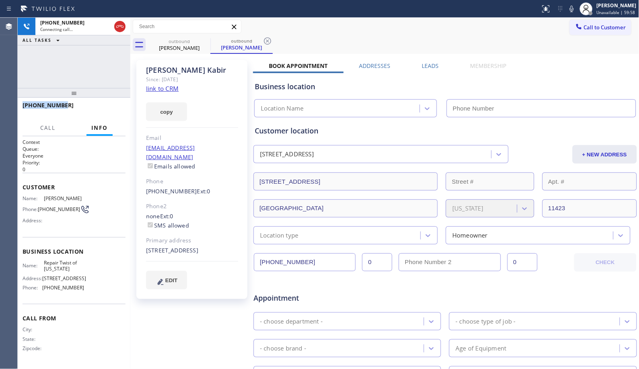
drag, startPoint x: 68, startPoint y: 103, endPoint x: 21, endPoint y: 107, distance: 46.8
click at [21, 107] on div "[PHONE_NUMBER]" at bounding box center [74, 109] width 113 height 23
copy span "[PHONE_NUMBER]"
type input "[PHONE_NUMBER]"
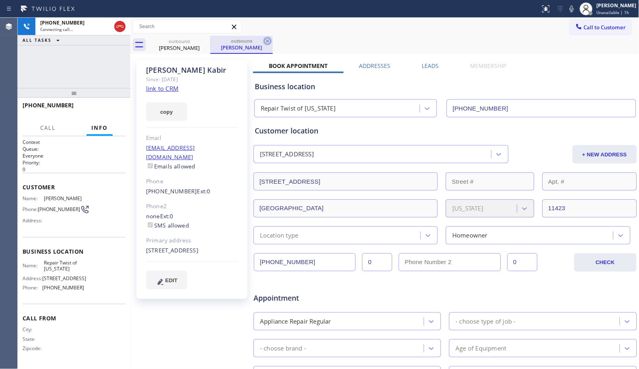
click at [271, 37] on icon at bounding box center [268, 41] width 10 height 10
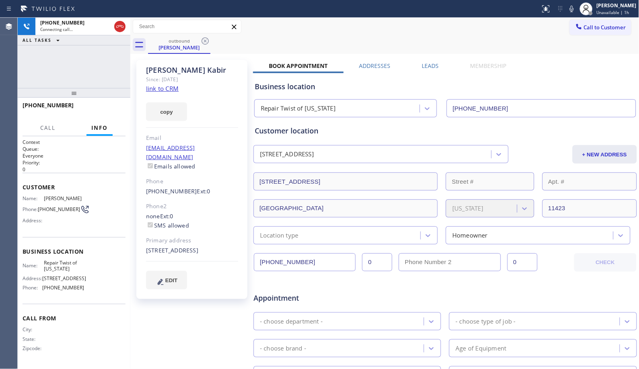
drag, startPoint x: 77, startPoint y: 97, endPoint x: 84, endPoint y: 68, distance: 29.0
click at [83, 70] on div "[PHONE_NUMBER] Connecting call… ALL TASKS ALL TASKS ACTIVE TASKS TASKS IN WRAP …" at bounding box center [74, 194] width 113 height 352
drag, startPoint x: 77, startPoint y: 98, endPoint x: 83, endPoint y: 61, distance: 37.9
click at [83, 61] on div "[PHONE_NUMBER] Connecting call… ALL TASKS ALL TASKS ACTIVE TASKS TASKS IN WRAP …" at bounding box center [74, 194] width 113 height 352
click at [121, 28] on icon at bounding box center [120, 27] width 10 height 10
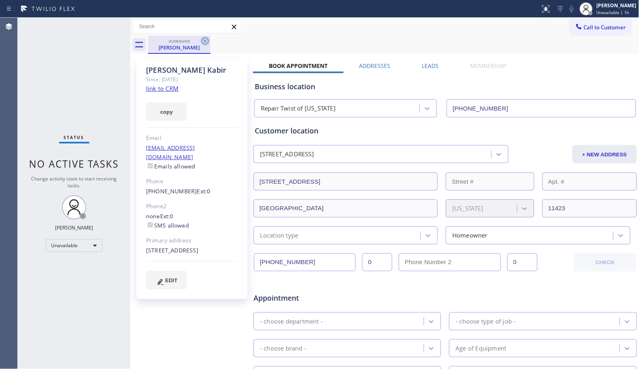
click at [206, 39] on icon at bounding box center [205, 40] width 7 height 7
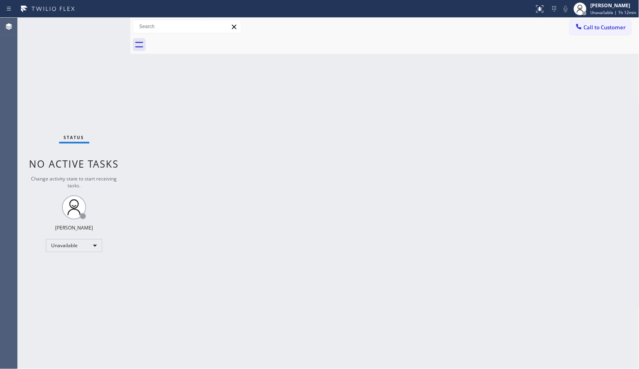
drag, startPoint x: 588, startPoint y: 34, endPoint x: 404, endPoint y: 74, distance: 188.5
click at [584, 34] on button "Call to Customer" at bounding box center [601, 27] width 62 height 15
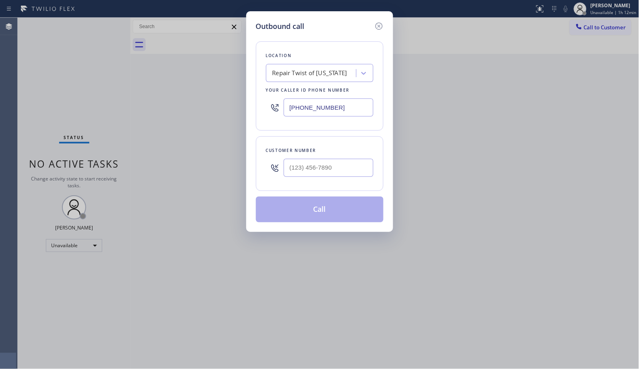
drag, startPoint x: 353, startPoint y: 109, endPoint x: 235, endPoint y: 103, distance: 118.0
click at [235, 103] on div "Outbound call Location Repair Twist of [US_STATE] Your caller id phone number […" at bounding box center [319, 184] width 639 height 369
paste input "562) 378-359_"
drag, startPoint x: 343, startPoint y: 108, endPoint x: 257, endPoint y: 99, distance: 85.7
click at [257, 99] on div "Location Search location Your caller id phone number (562) 378-359_" at bounding box center [319, 85] width 127 height 89
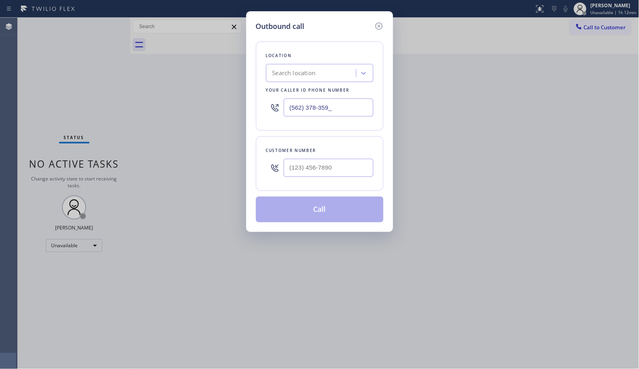
paste input "8"
type input "[PHONE_NUMBER]"
click at [378, 25] on icon at bounding box center [378, 26] width 7 height 7
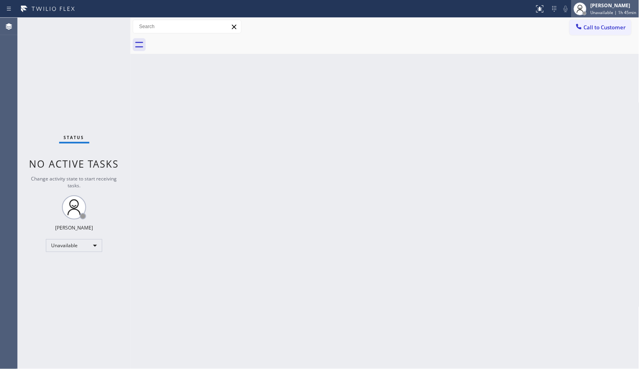
click at [602, 10] on span "Unavailable | 1h 45min" at bounding box center [613, 13] width 46 height 6
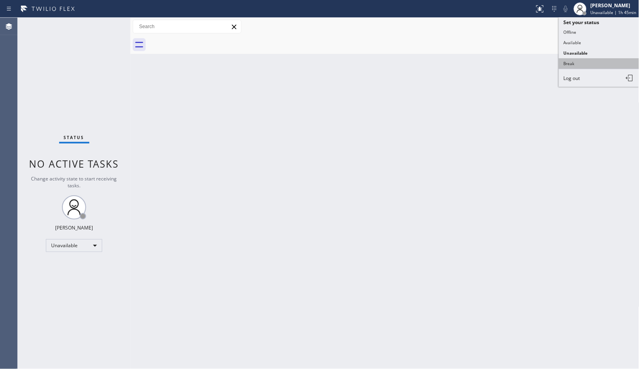
click at [565, 63] on button "Break" at bounding box center [599, 63] width 80 height 10
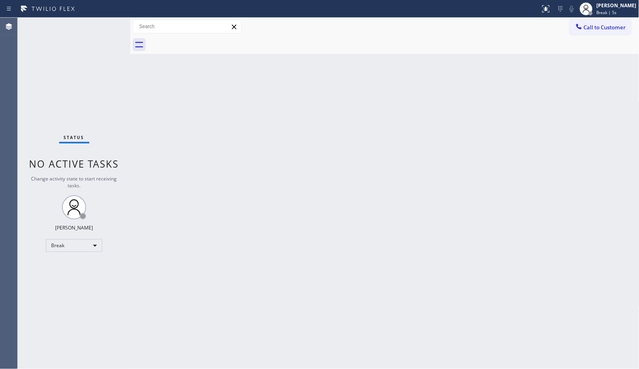
click at [267, 125] on div "Back to Dashboard Change Sender ID Customers Technicians Select a contact Outbo…" at bounding box center [384, 194] width 509 height 352
